Goal: Information Seeking & Learning: Learn about a topic

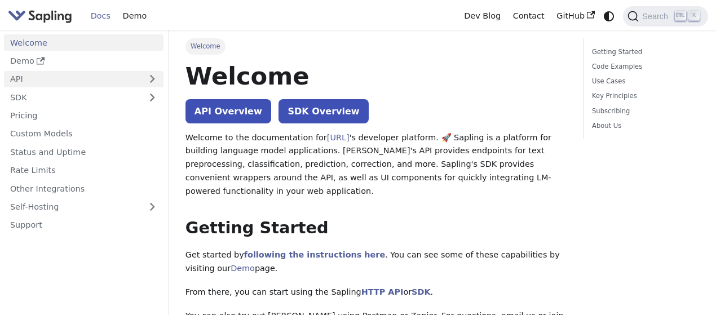
click at [49, 81] on link "API" at bounding box center [72, 79] width 137 height 16
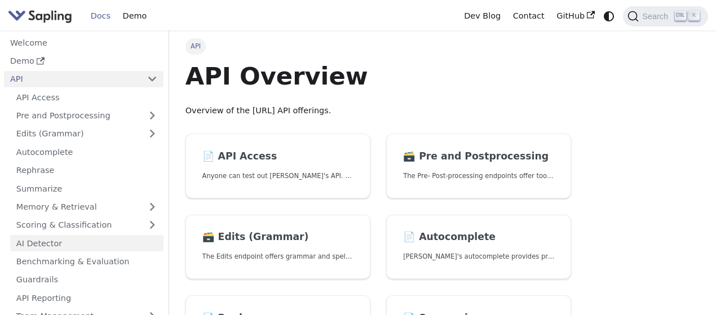
click at [76, 241] on link "AI Detector" at bounding box center [86, 243] width 153 height 16
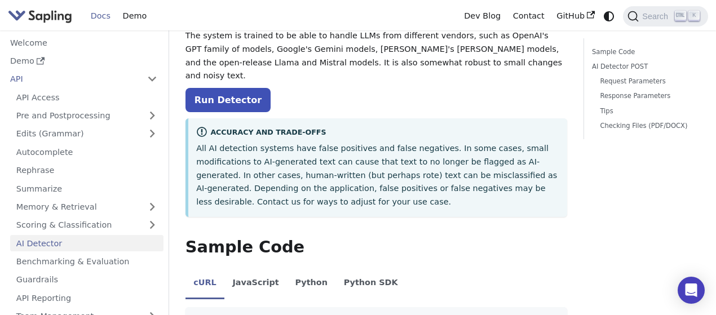
scroll to position [113, 0]
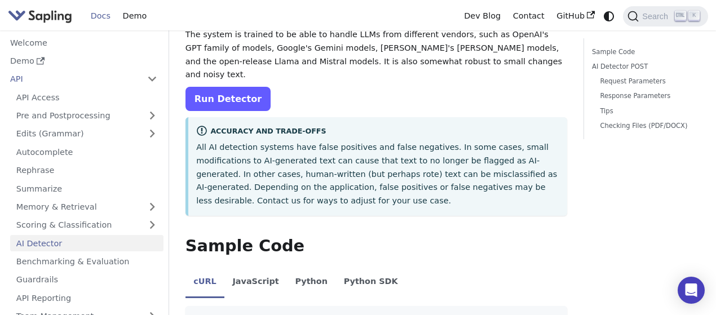
click at [223, 87] on link "Run Detector" at bounding box center [228, 99] width 85 height 24
